Goal: Information Seeking & Learning: Learn about a topic

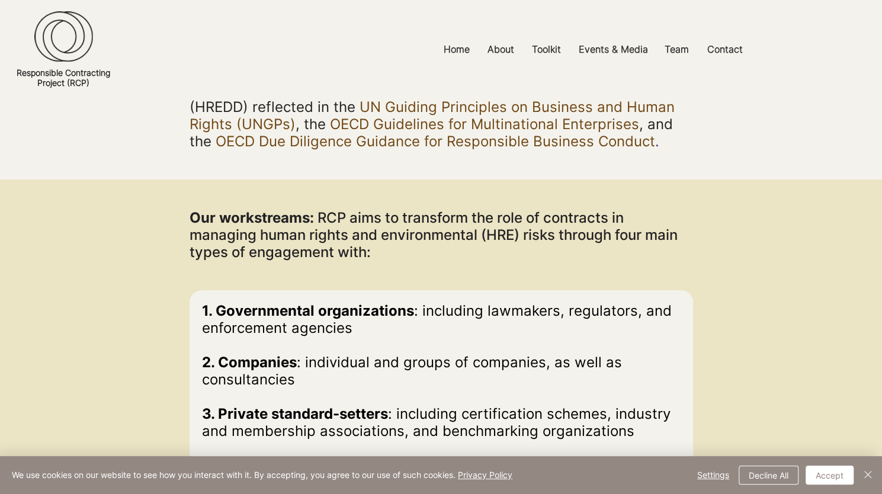
scroll to position [296, 0]
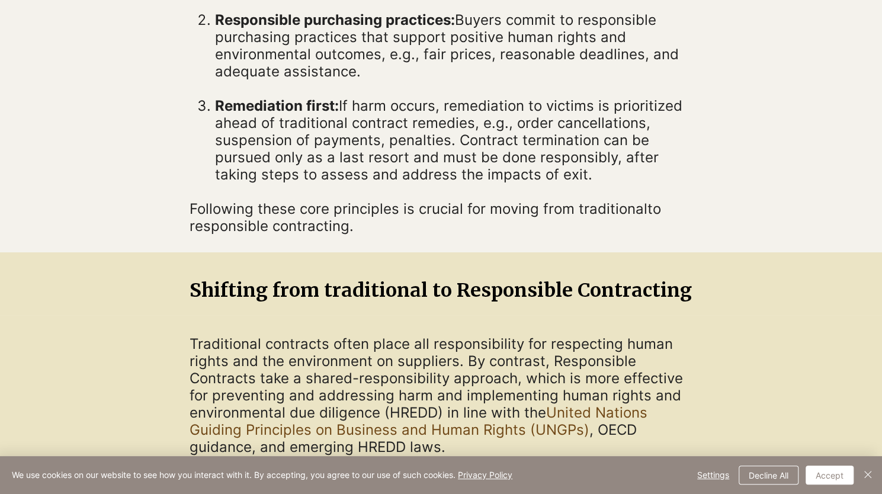
scroll to position [652, 0]
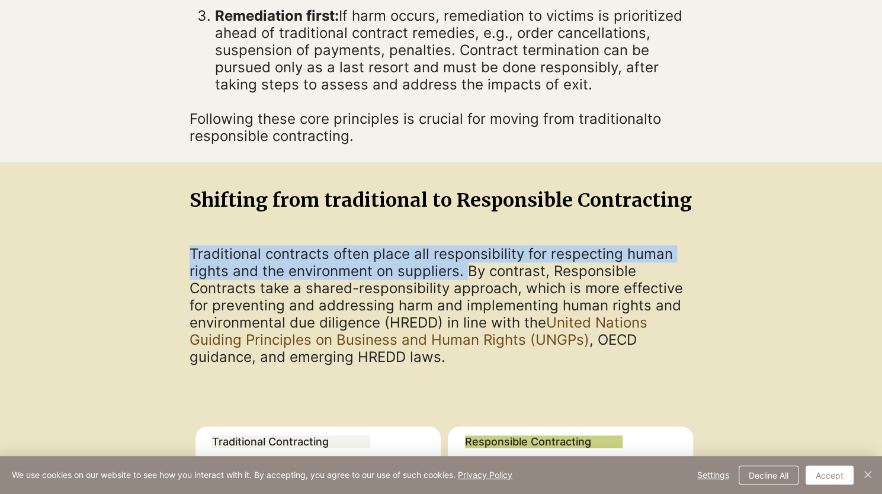
drag, startPoint x: 179, startPoint y: 249, endPoint x: 467, endPoint y: 273, distance: 288.9
click at [467, 273] on section "Traditional contracts often place all responsibility for respecting human right…" at bounding box center [441, 314] width 882 height 178
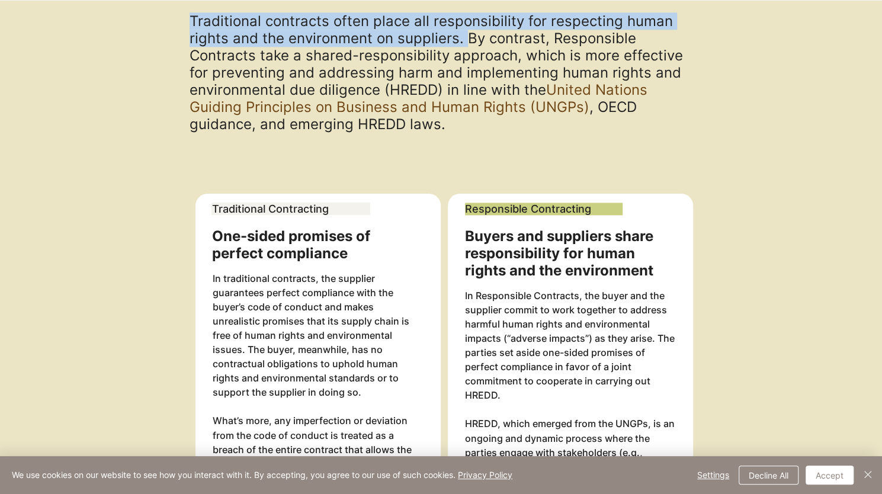
scroll to position [889, 0]
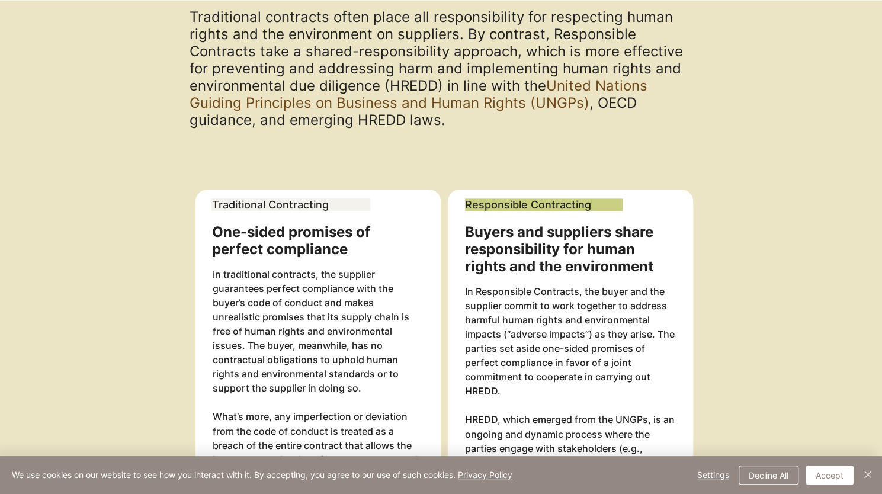
click at [354, 195] on div at bounding box center [318, 396] width 245 height 412
click at [271, 123] on span "Traditional contracts often place all responsibility for respecting human right…" at bounding box center [437, 68] width 494 height 120
